Goal: Check status

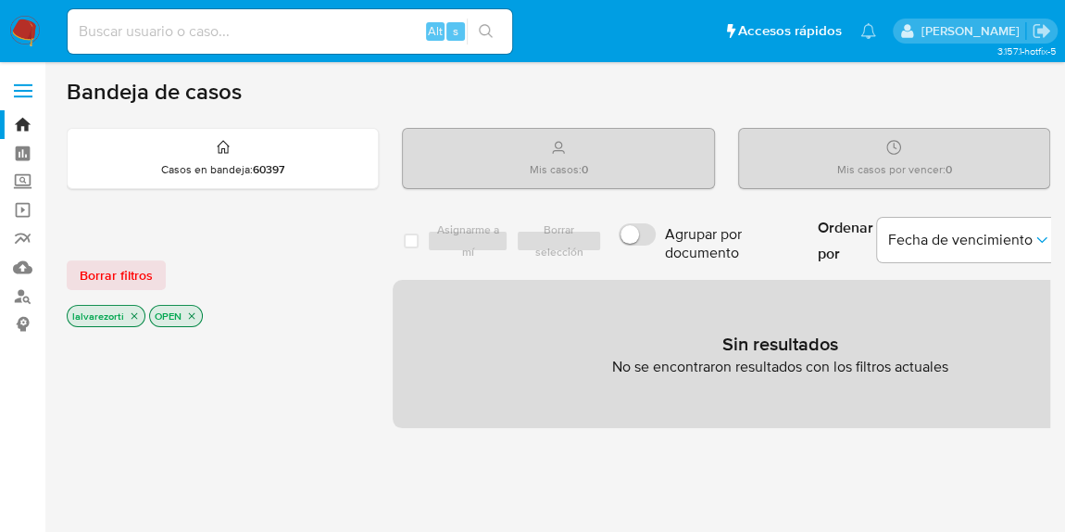
click at [125, 319] on p "lalvarezorti" at bounding box center [106, 316] width 77 height 20
click at [133, 313] on icon "close-filter" at bounding box center [134, 315] width 11 height 11
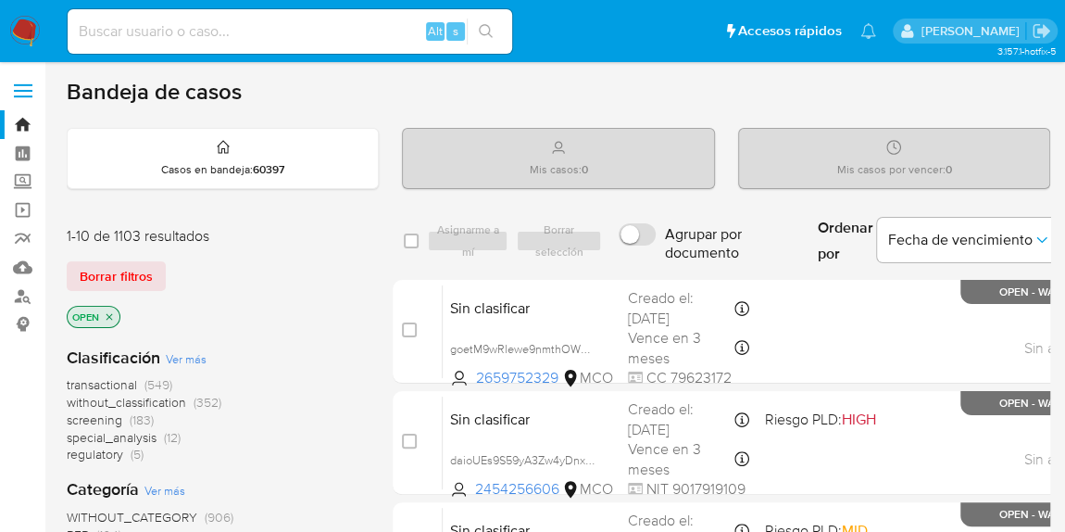
click at [110, 315] on icon "close-filter" at bounding box center [109, 316] width 11 height 11
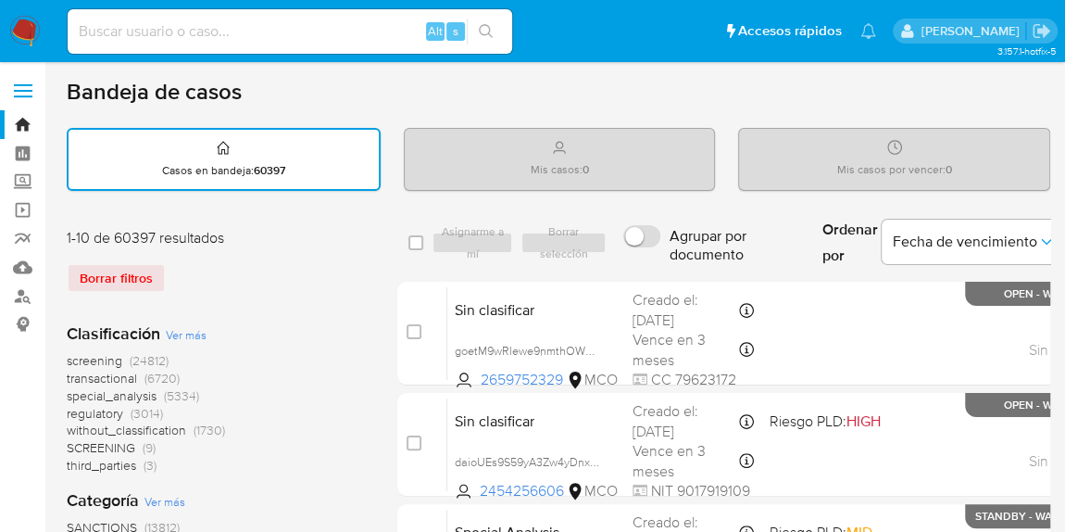
click at [239, 30] on input at bounding box center [290, 31] width 444 height 24
paste input "628792052"
type input "628792052"
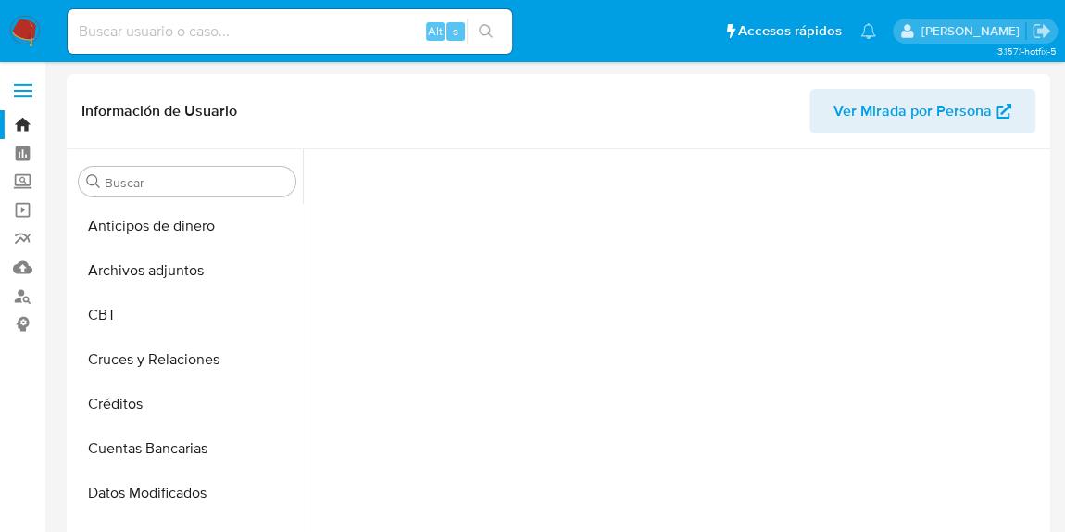
scroll to position [129, 0]
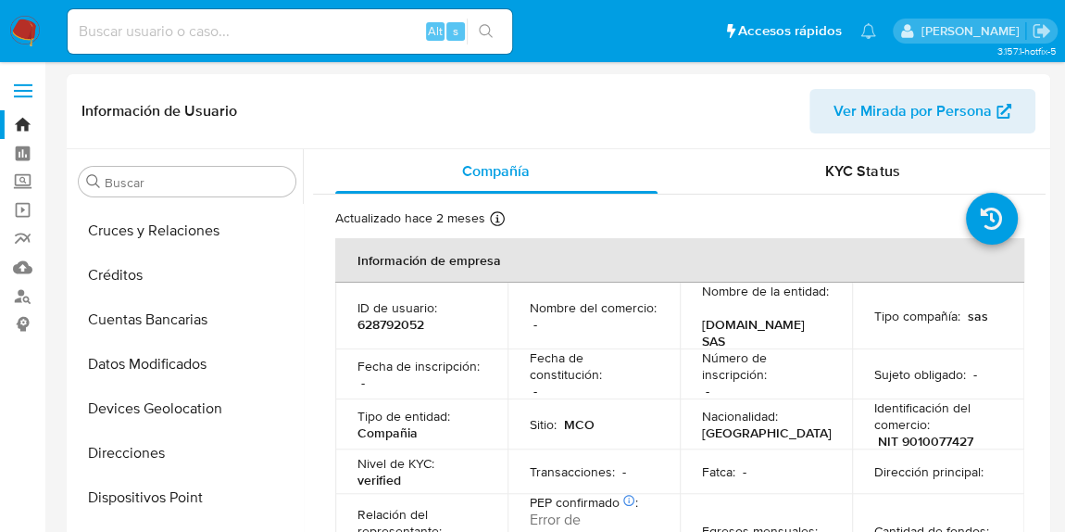
select select "10"
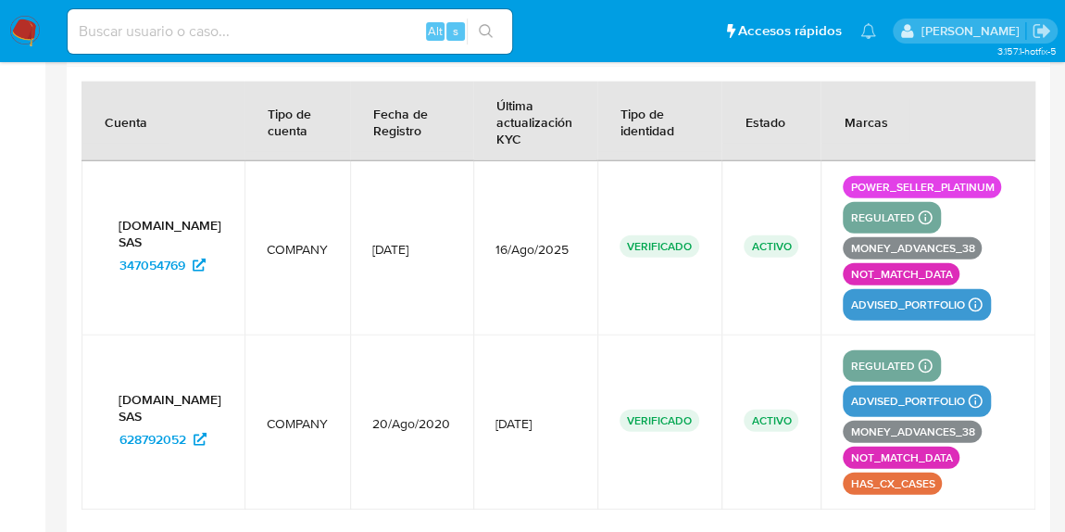
scroll to position [2425, 0]
